Goal: Book appointment/travel/reservation

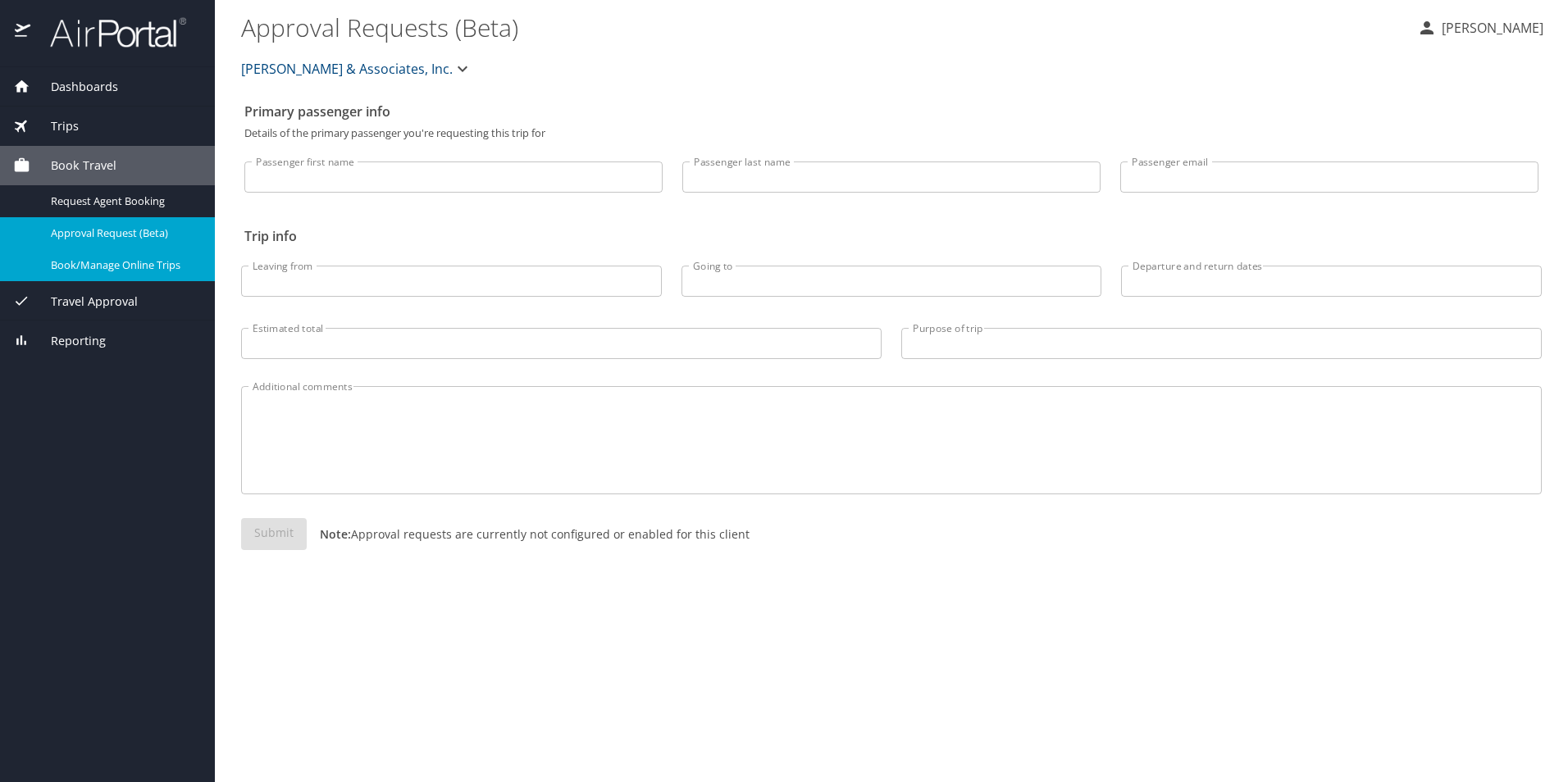
click at [105, 278] on link "Book/Manage Online Trips" at bounding box center [107, 266] width 215 height 32
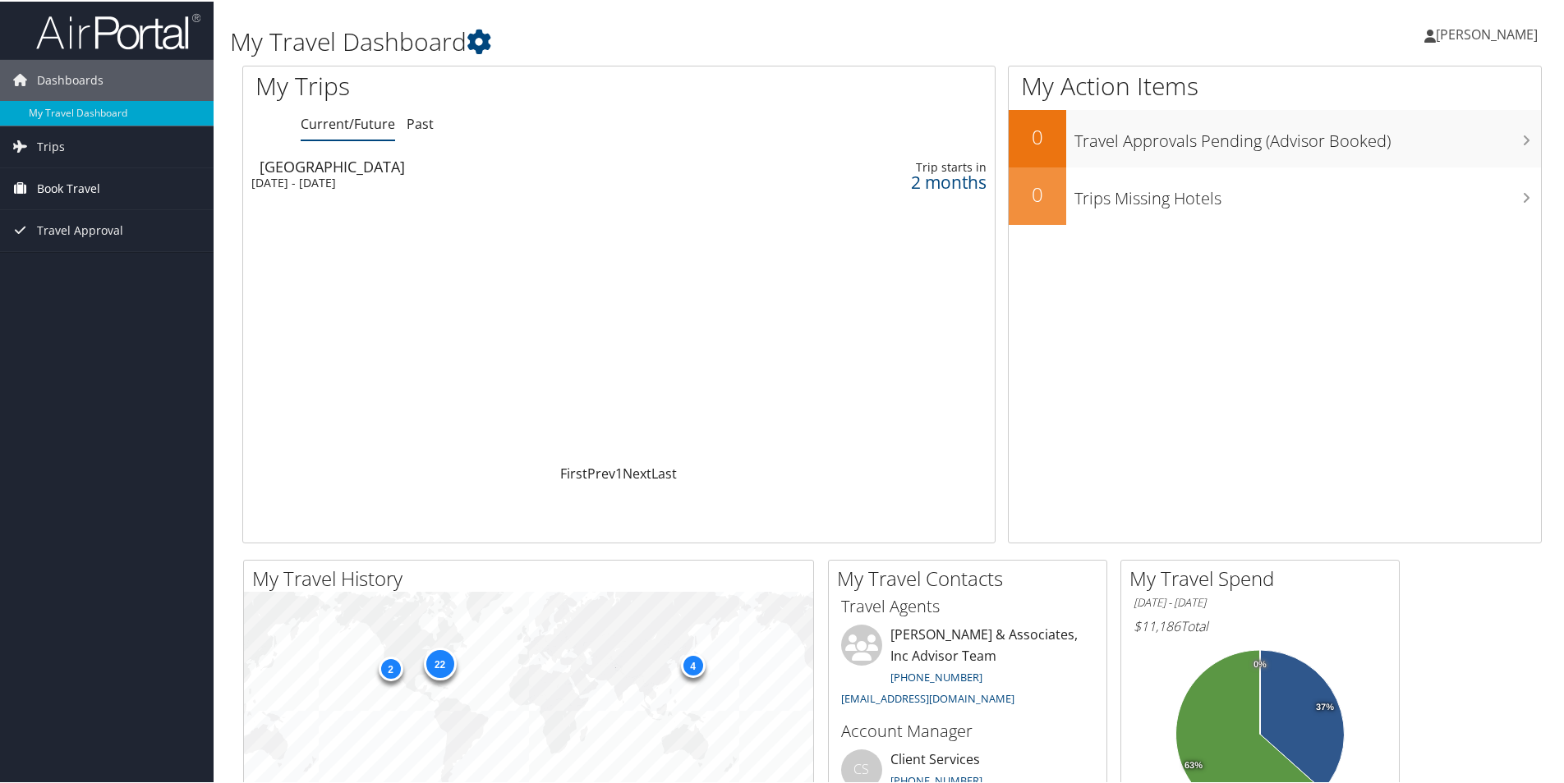
click at [67, 186] on span "Book Travel" at bounding box center [68, 187] width 63 height 41
click at [103, 261] on link "Book/Manage Online Trips" at bounding box center [107, 269] width 214 height 25
click at [344, 174] on div "[DATE] - [DATE]" at bounding box center [478, 181] width 454 height 15
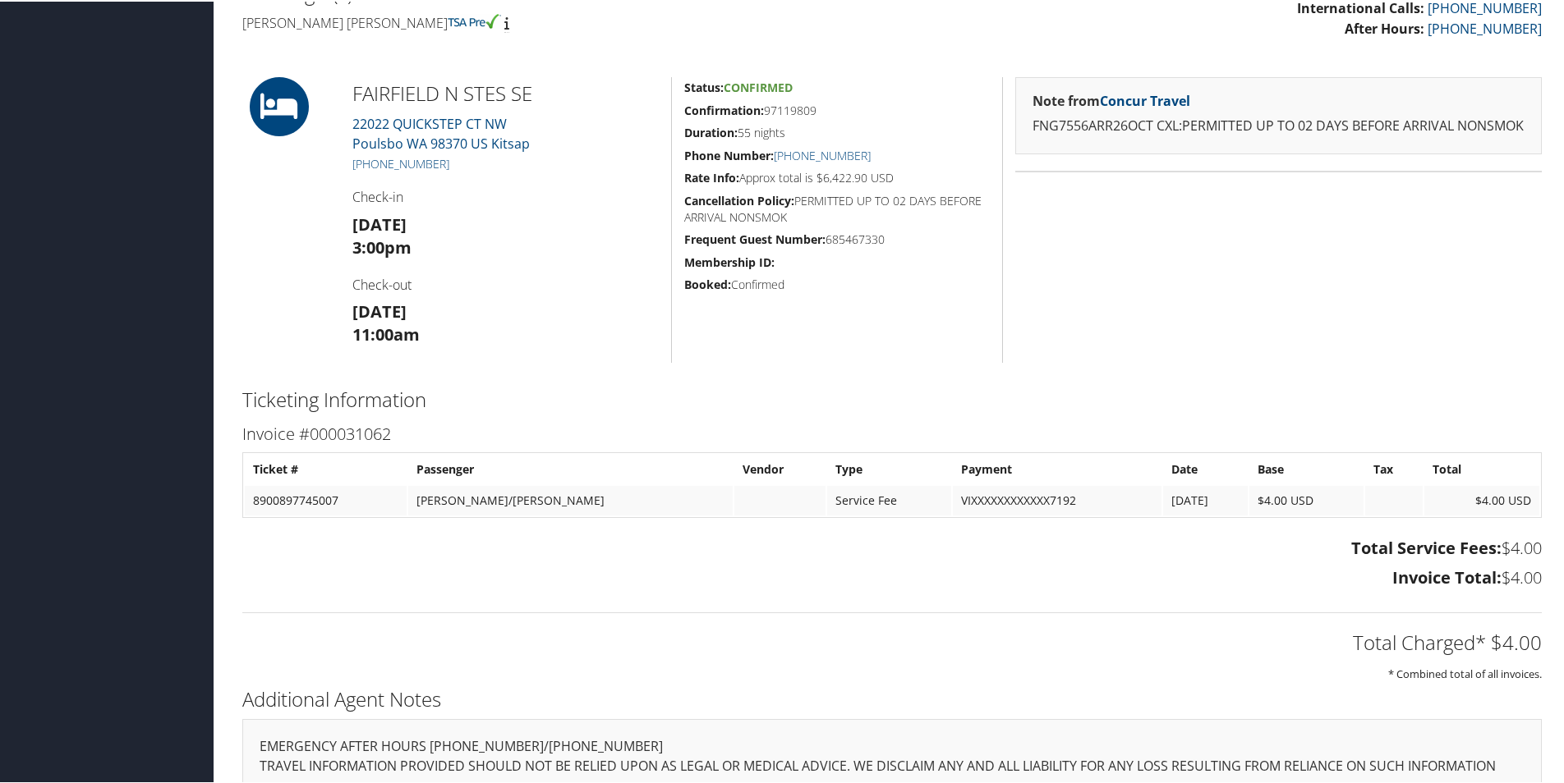
scroll to position [310, 0]
